Goal: Complete application form: Complete application form

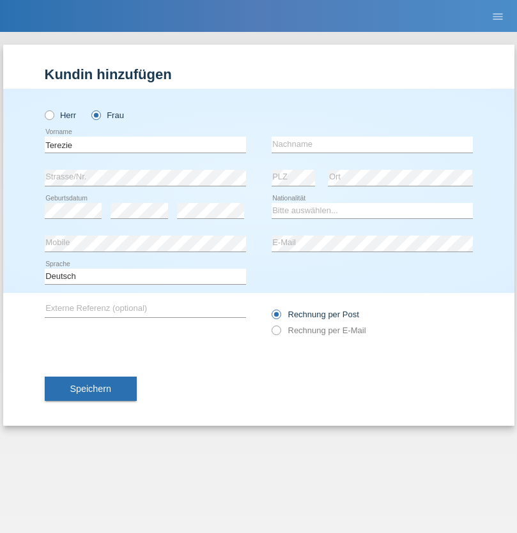
type input "Terezie"
click at [372, 144] on input "text" at bounding box center [372, 145] width 201 height 16
type input "[PERSON_NAME]"
select select "CH"
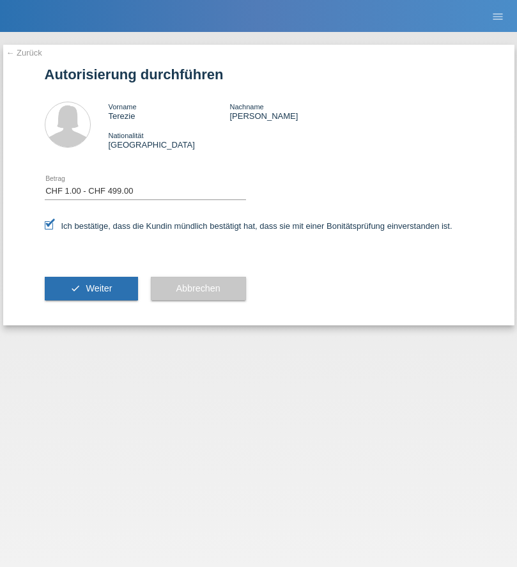
select select "1"
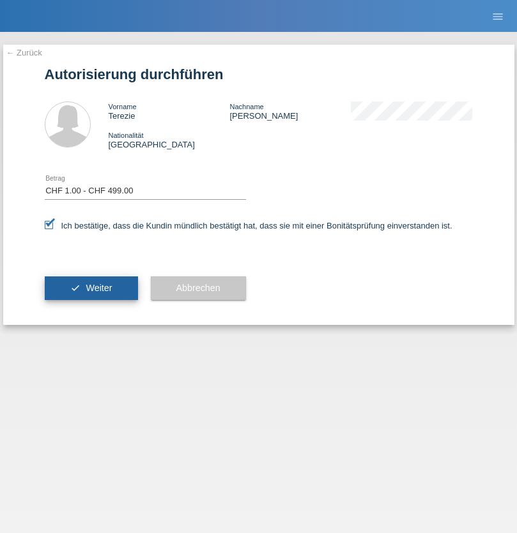
click at [91, 288] on span "Weiter" at bounding box center [99, 288] width 26 height 10
